Goal: Information Seeking & Learning: Learn about a topic

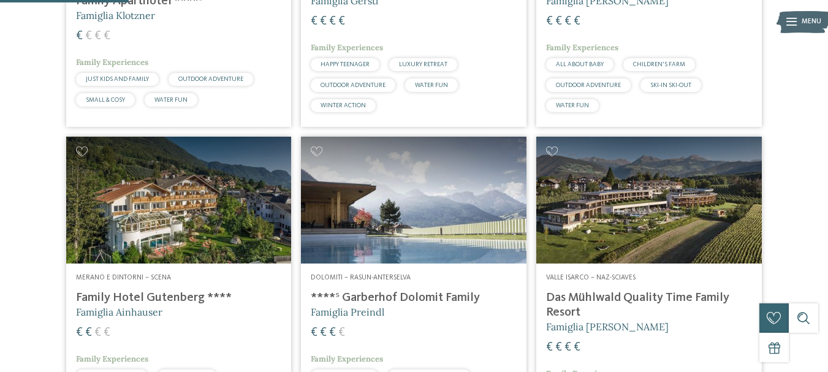
scroll to position [551, 0]
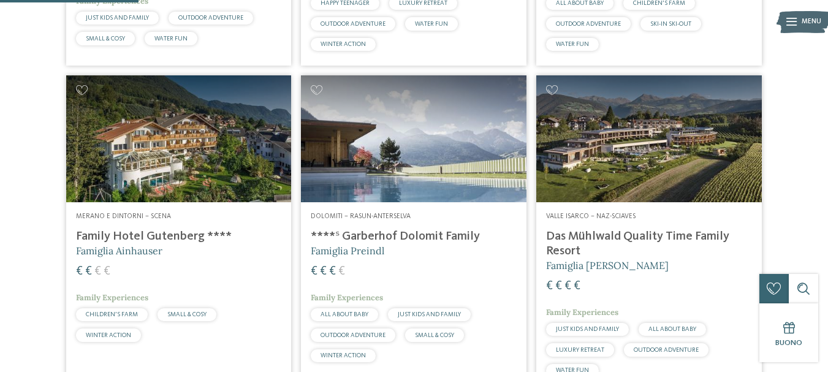
click at [395, 236] on h4 "****ˢ Garberhof Dolomit Family" at bounding box center [414, 236] width 206 height 15
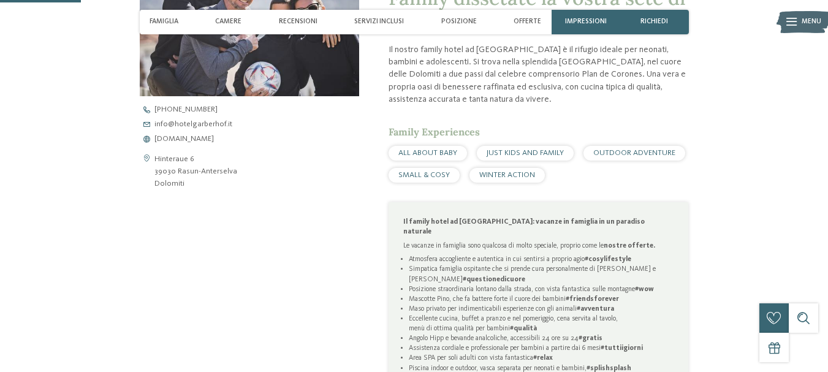
scroll to position [429, 0]
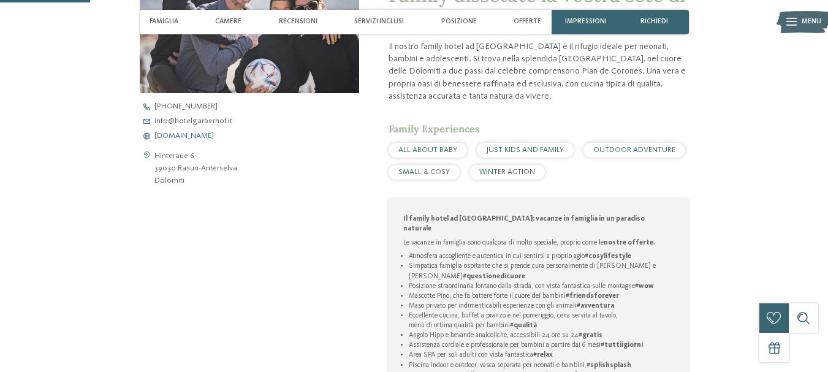
click at [192, 137] on span "www.hotelgarberhof.it" at bounding box center [183, 136] width 59 height 8
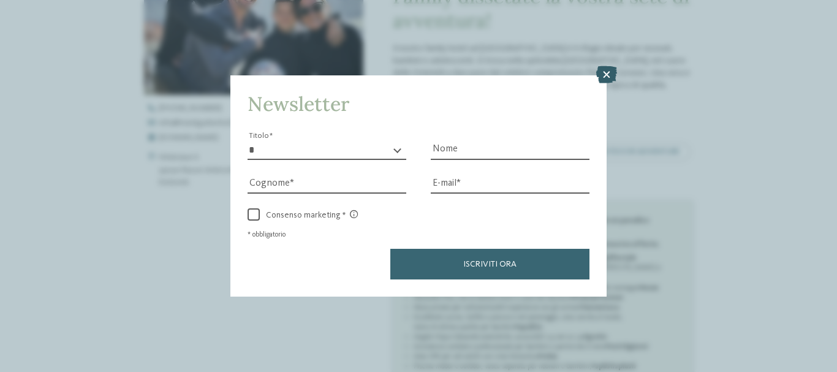
click at [613, 74] on icon at bounding box center [606, 74] width 21 height 17
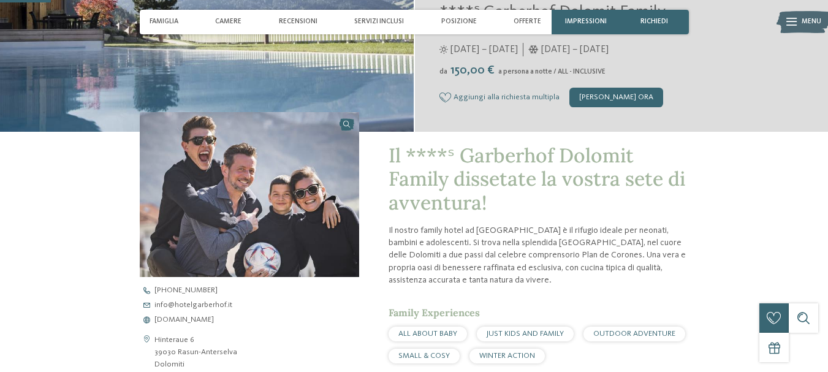
scroll to position [0, 0]
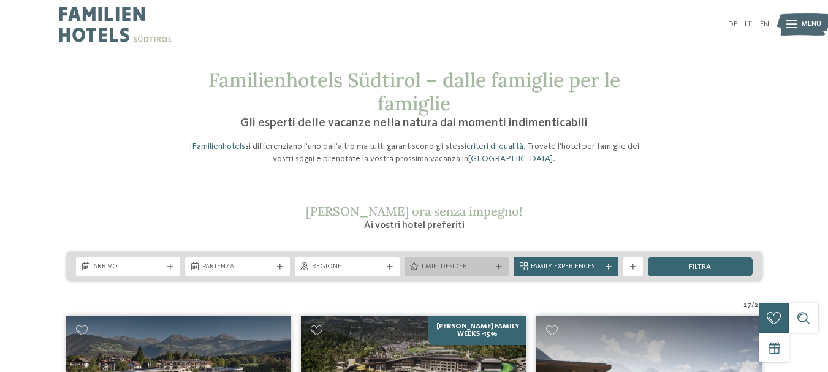
click at [492, 269] on div "I miei desideri" at bounding box center [456, 267] width 75 height 10
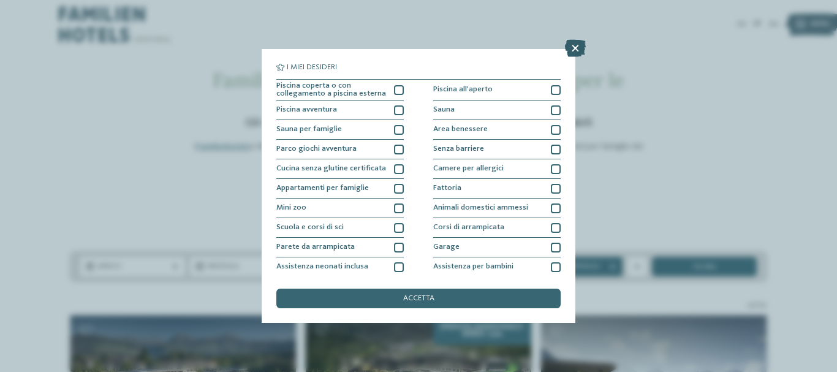
click at [580, 49] on icon at bounding box center [575, 48] width 21 height 17
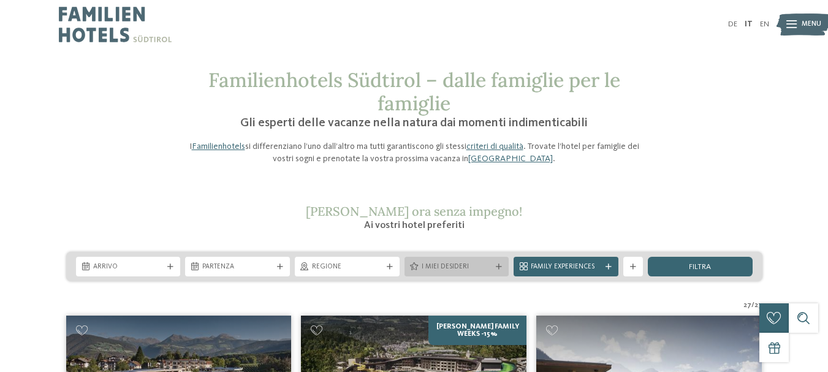
click at [499, 263] on div "I miei desideri" at bounding box center [456, 267] width 105 height 20
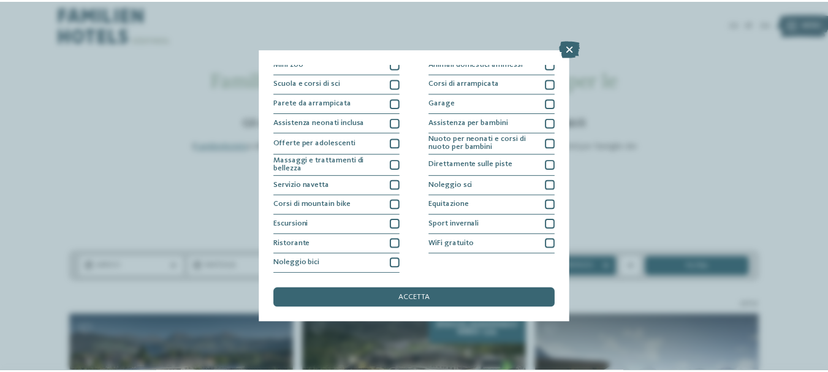
scroll to position [83, 0]
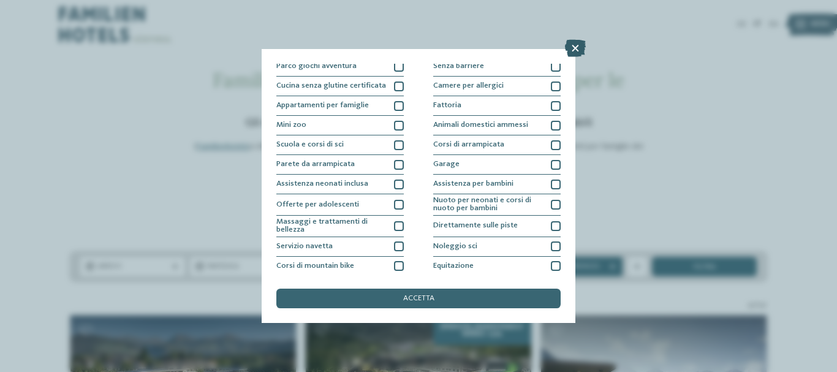
click at [575, 43] on icon at bounding box center [575, 48] width 21 height 17
